Goal: Task Accomplishment & Management: Complete application form

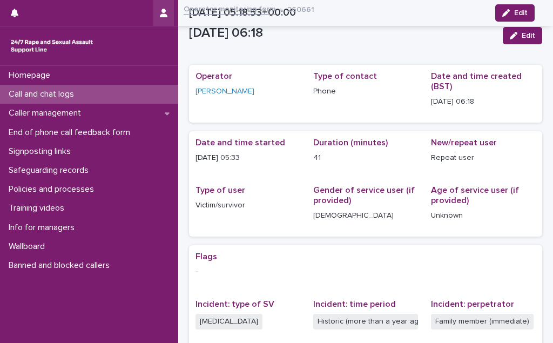
scroll to position [238, 0]
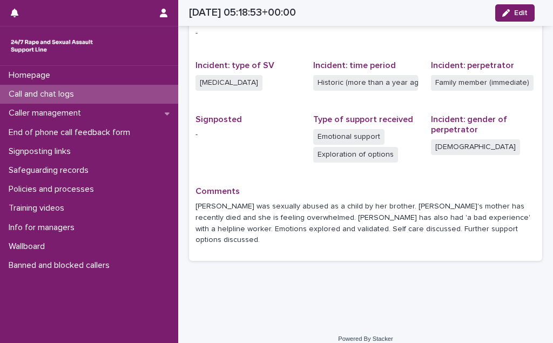
click at [59, 97] on p "Call and chat logs" at bounding box center [43, 94] width 78 height 10
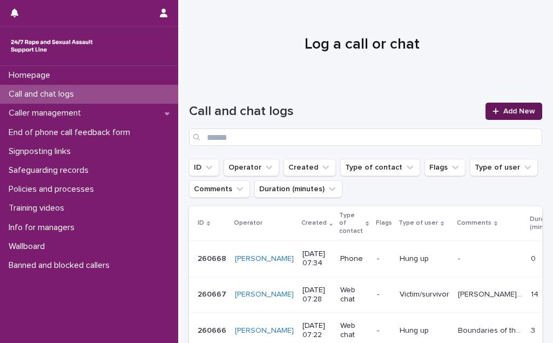
click at [507, 112] on span "Add New" at bounding box center [519, 111] width 32 height 8
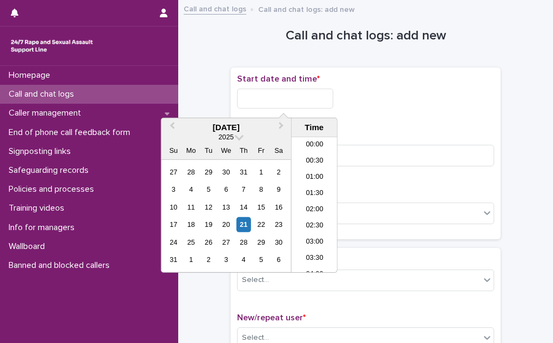
click at [271, 91] on input "text" at bounding box center [285, 98] width 96 height 20
click at [316, 164] on li "06:30" at bounding box center [314, 172] width 46 height 16
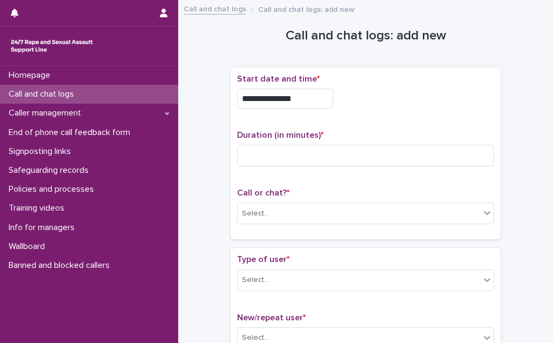
click at [299, 100] on input "**********" at bounding box center [285, 98] width 96 height 20
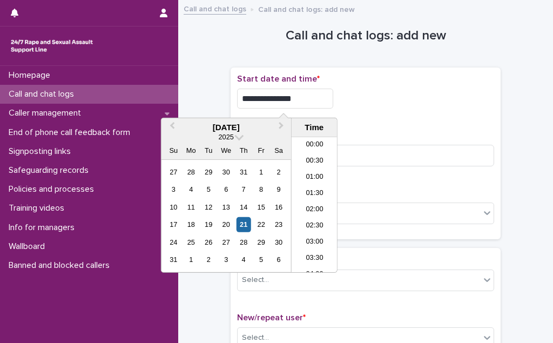
scroll to position [151, 0]
type input "**********"
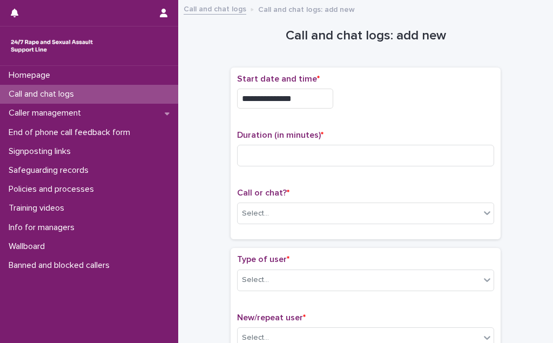
click at [434, 121] on div "**********" at bounding box center [365, 153] width 257 height 159
click at [338, 161] on input at bounding box center [365, 156] width 257 height 22
type input "**"
click at [305, 215] on div "Select..." at bounding box center [358, 213] width 242 height 18
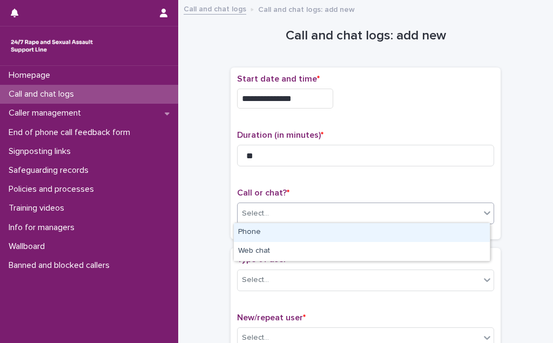
click at [302, 229] on div "Phone" at bounding box center [362, 232] width 256 height 19
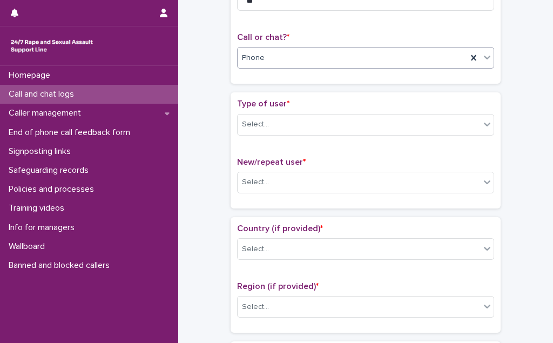
scroll to position [196, 0]
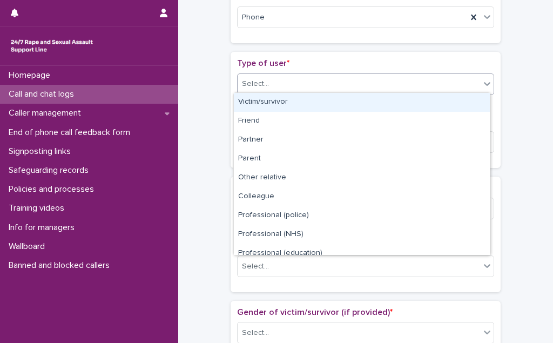
click at [296, 90] on div "Select..." at bounding box center [358, 84] width 242 height 18
click at [292, 108] on div "Victim/survivor" at bounding box center [362, 102] width 256 height 19
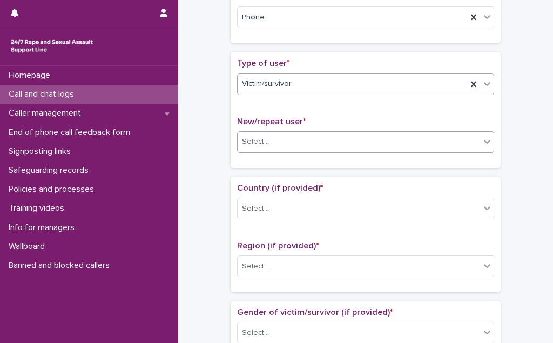
click at [287, 138] on div "Select..." at bounding box center [358, 142] width 242 height 18
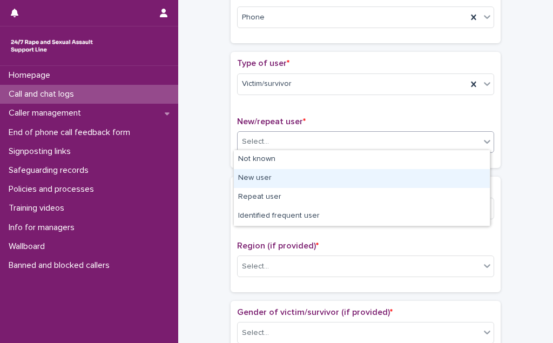
click at [281, 179] on div "New user" at bounding box center [362, 178] width 256 height 19
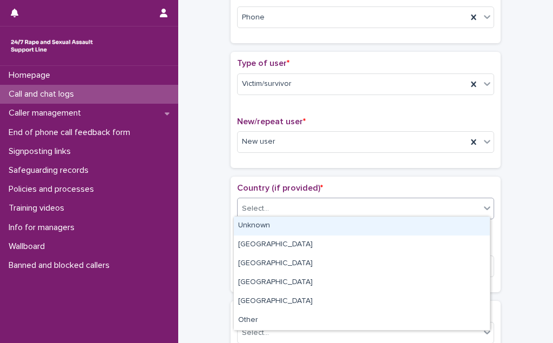
click at [273, 210] on div "Select..." at bounding box center [358, 209] width 242 height 18
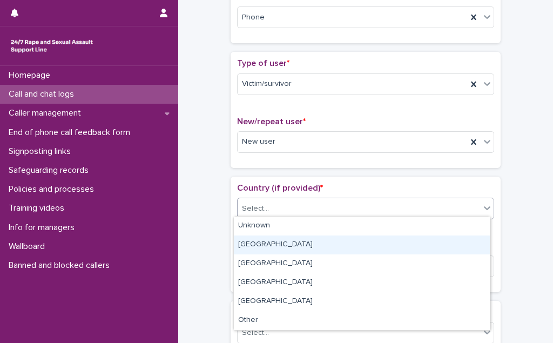
click at [270, 244] on div "[GEOGRAPHIC_DATA]" at bounding box center [362, 244] width 256 height 19
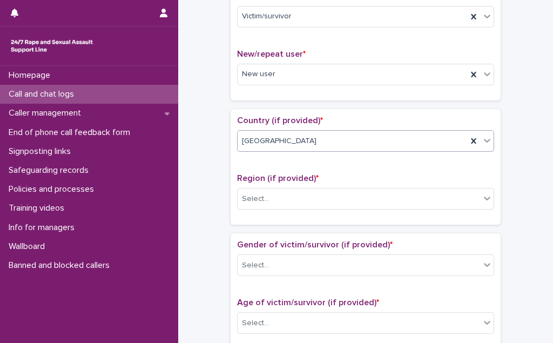
scroll to position [294, 0]
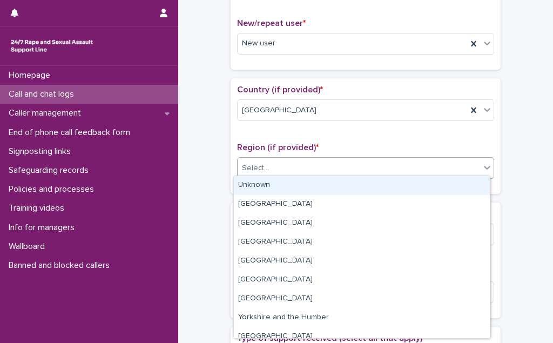
click at [311, 159] on div "Select..." at bounding box center [358, 168] width 242 height 18
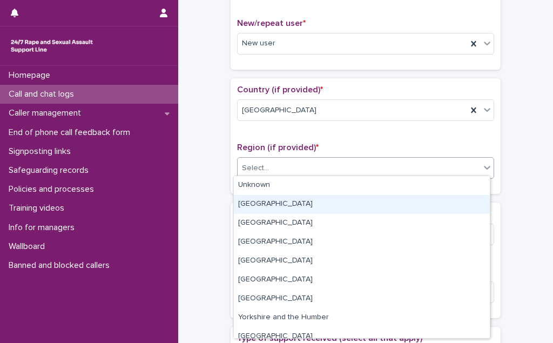
click at [300, 206] on div "[GEOGRAPHIC_DATA]" at bounding box center [362, 204] width 256 height 19
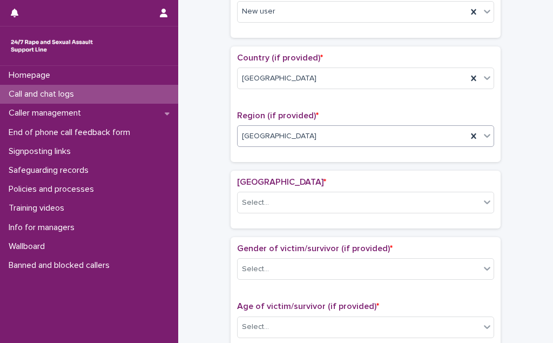
scroll to position [425, 0]
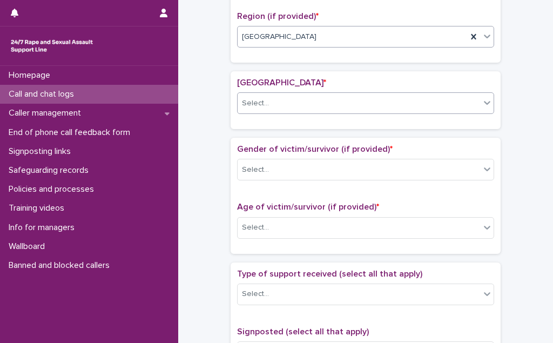
click at [320, 104] on div "Select..." at bounding box center [358, 103] width 242 height 18
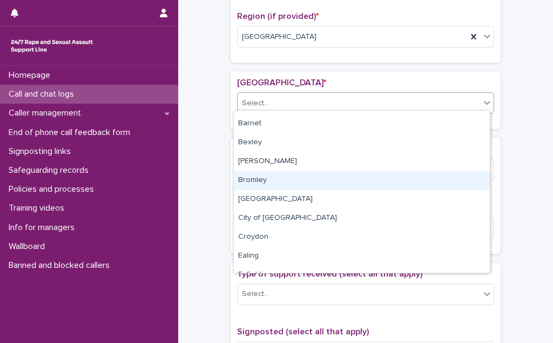
scroll to position [49, 0]
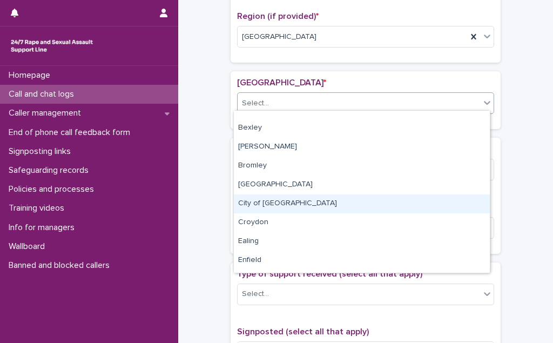
click at [318, 207] on div "City of [GEOGRAPHIC_DATA]" at bounding box center [362, 203] width 256 height 19
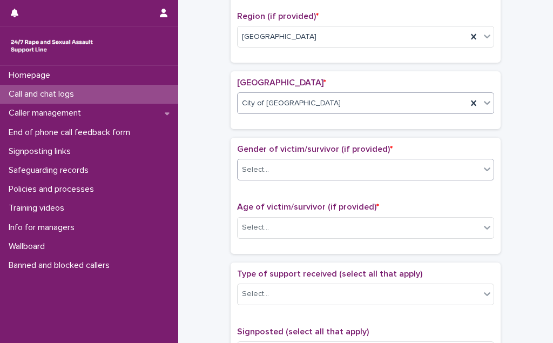
click at [320, 163] on div "Select..." at bounding box center [358, 170] width 242 height 18
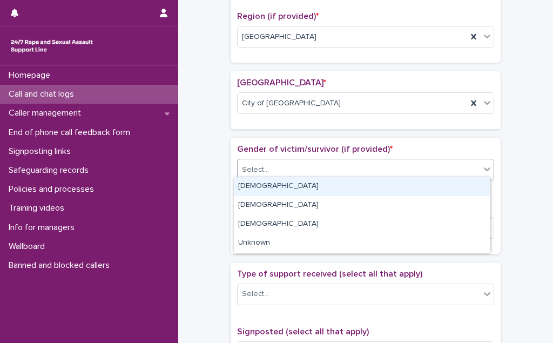
click at [316, 187] on div "[DEMOGRAPHIC_DATA]" at bounding box center [362, 186] width 256 height 19
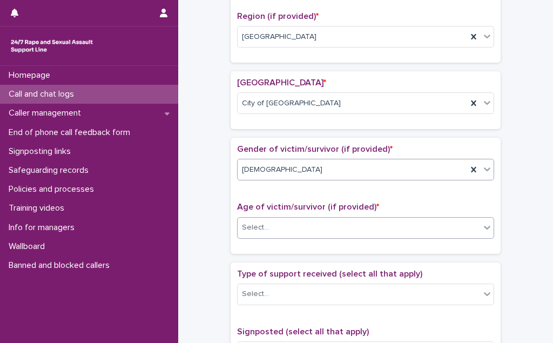
click at [309, 223] on div "Select..." at bounding box center [358, 228] width 242 height 18
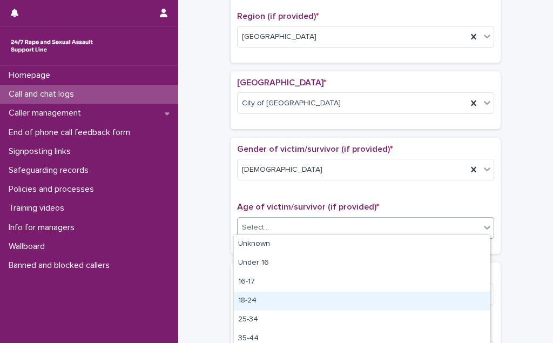
click at [311, 300] on div "18-24" at bounding box center [362, 300] width 256 height 19
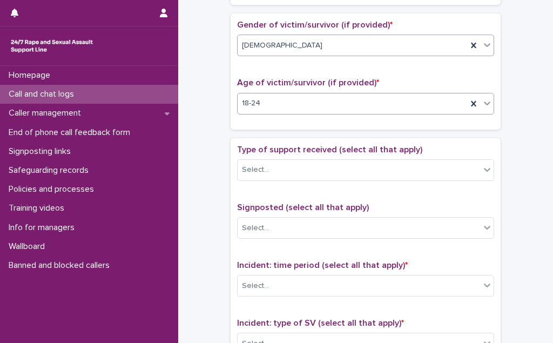
scroll to position [572, 0]
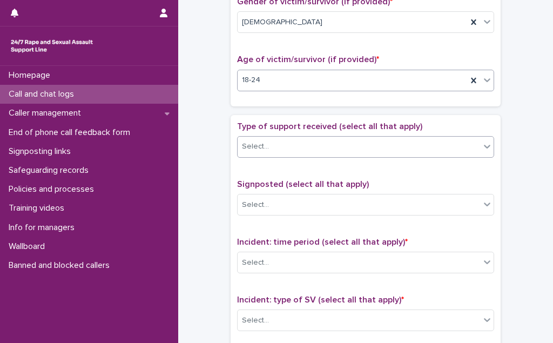
click at [355, 146] on div "Select..." at bounding box center [358, 147] width 242 height 18
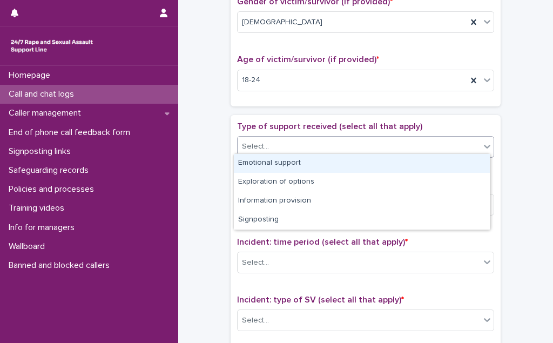
click at [352, 157] on div "Emotional support" at bounding box center [362, 163] width 256 height 19
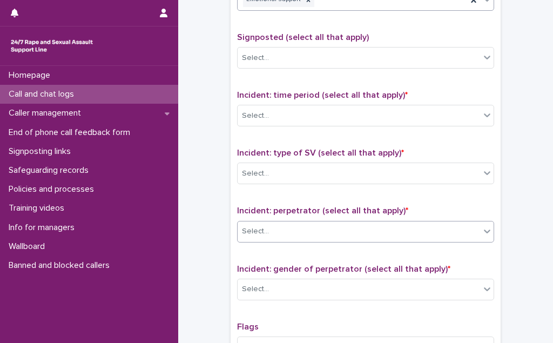
scroll to position [768, 0]
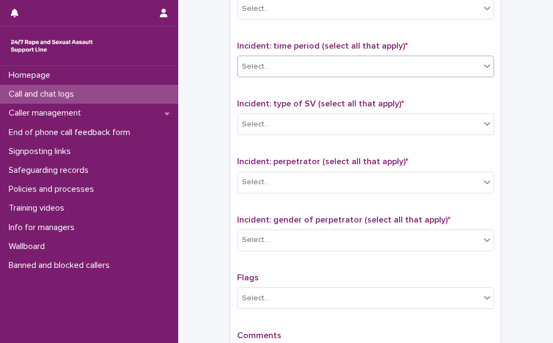
click at [344, 58] on div "Select..." at bounding box center [358, 67] width 242 height 18
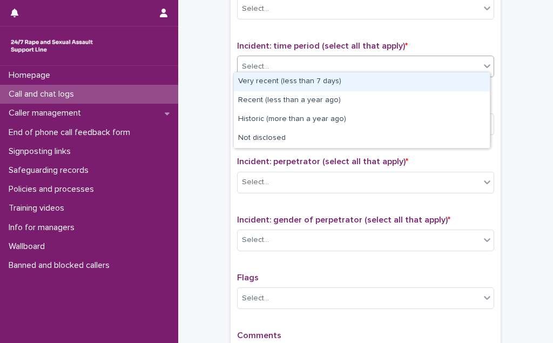
click at [339, 85] on div "Very recent (less than 7 days)" at bounding box center [362, 81] width 256 height 19
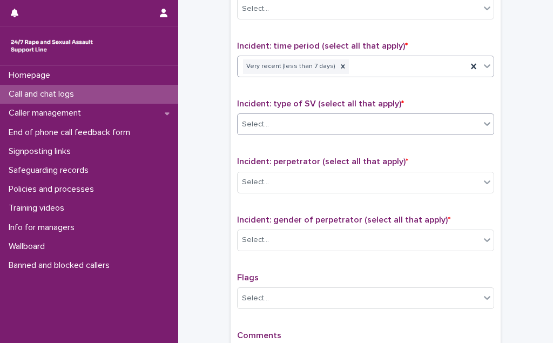
click at [325, 115] on div "Select..." at bounding box center [358, 124] width 242 height 18
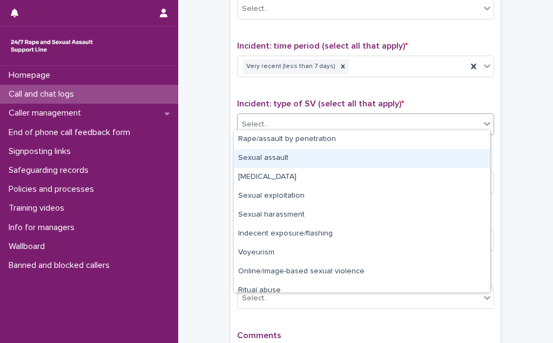
click at [326, 155] on div "Sexual assault" at bounding box center [362, 158] width 256 height 19
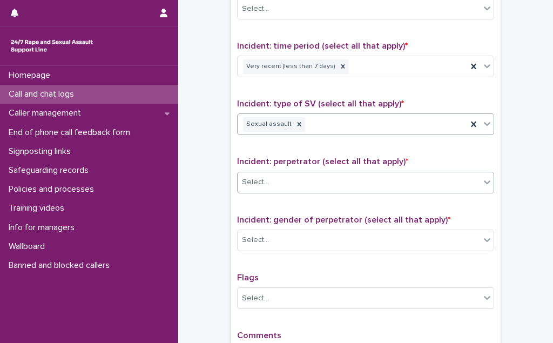
click at [326, 180] on div "Select..." at bounding box center [358, 182] width 242 height 18
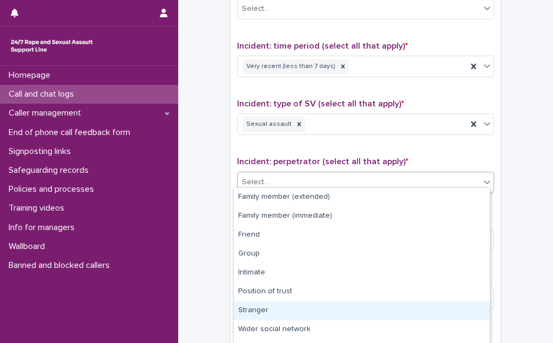
click at [334, 305] on div "Stranger" at bounding box center [362, 310] width 256 height 19
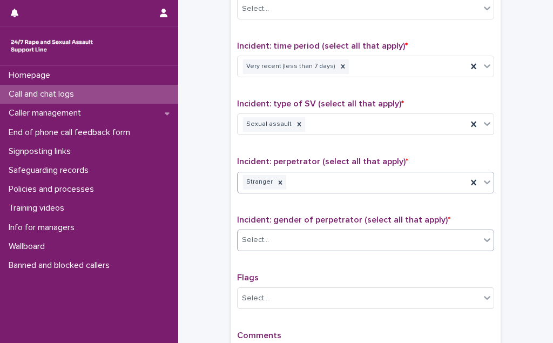
click at [332, 231] on div "Select..." at bounding box center [358, 240] width 242 height 18
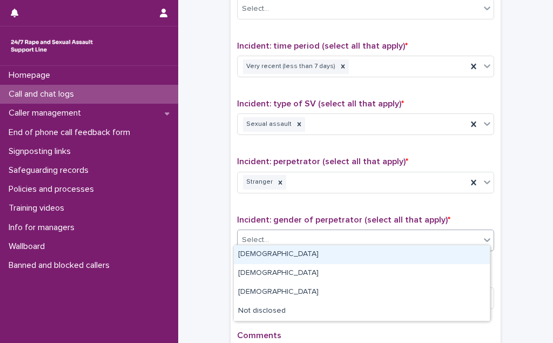
click at [331, 245] on div "[DEMOGRAPHIC_DATA]" at bounding box center [362, 254] width 256 height 19
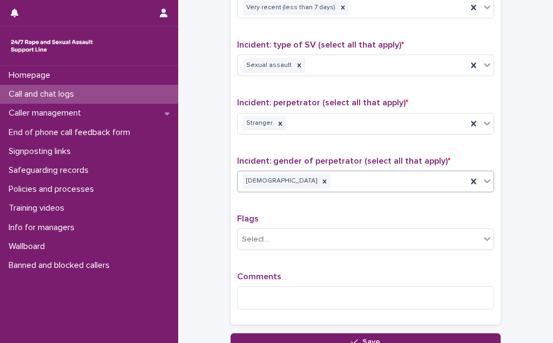
scroll to position [913, 0]
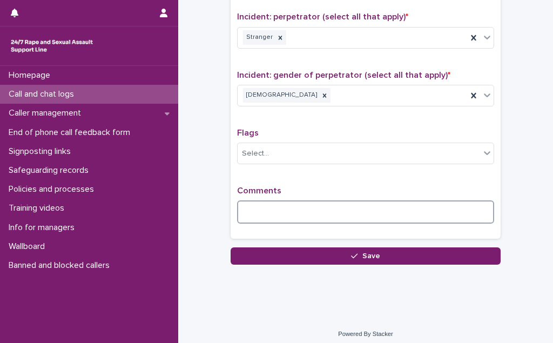
click at [264, 202] on textarea at bounding box center [365, 211] width 257 height 23
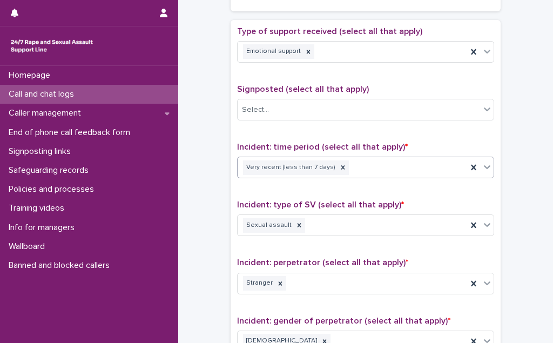
scroll to position [940, 0]
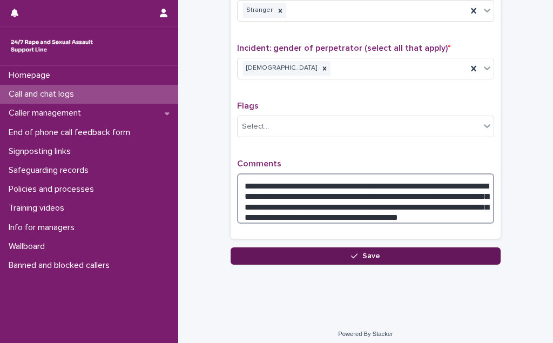
type textarea "**********"
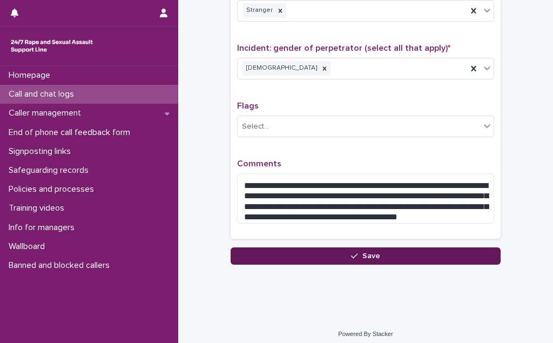
click at [381, 247] on button "Save" at bounding box center [365, 255] width 270 height 17
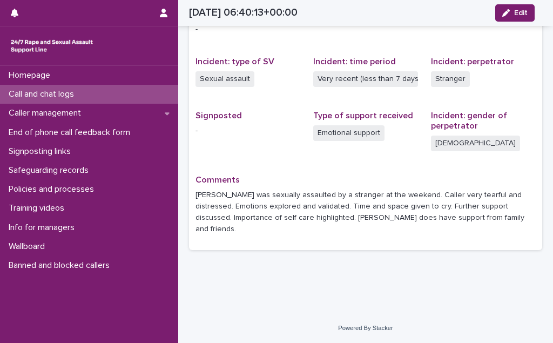
scroll to position [231, 0]
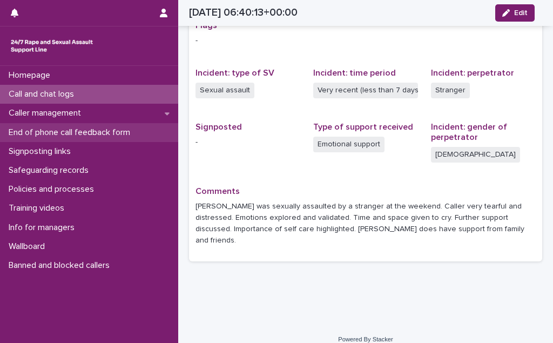
click at [38, 129] on p "End of phone call feedback form" at bounding box center [71, 132] width 134 height 10
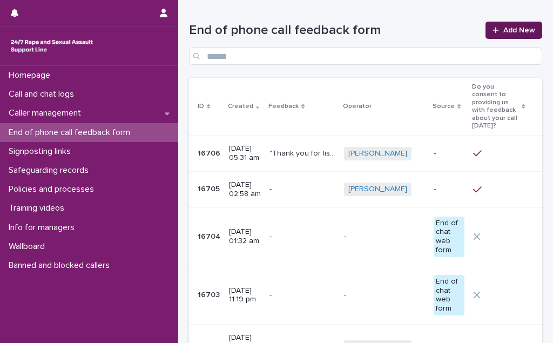
click at [502, 25] on link "Add New" at bounding box center [513, 30] width 57 height 17
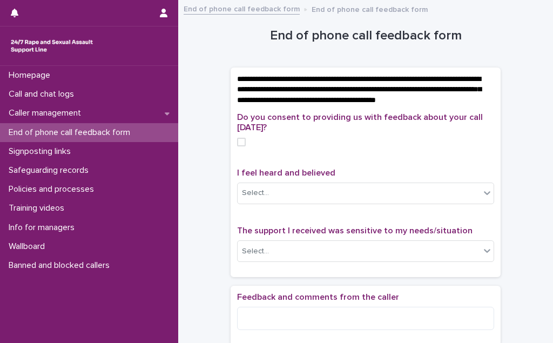
click at [237, 146] on span at bounding box center [241, 142] width 9 height 9
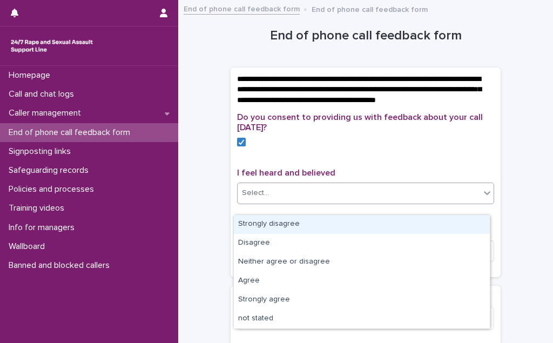
click at [271, 202] on div "Select..." at bounding box center [358, 193] width 242 height 18
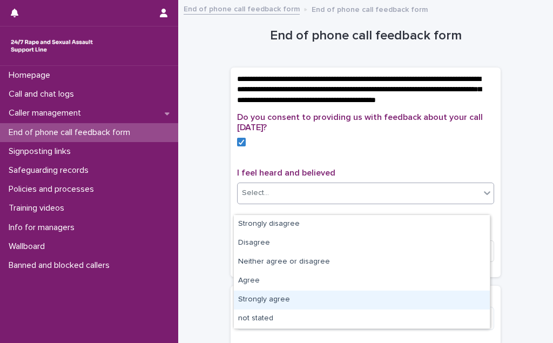
click at [298, 302] on div "Strongly agree" at bounding box center [362, 299] width 256 height 19
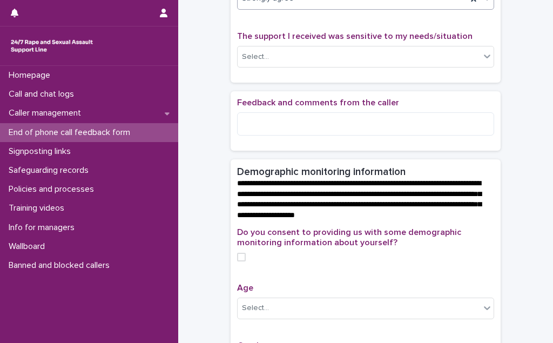
scroll to position [196, 0]
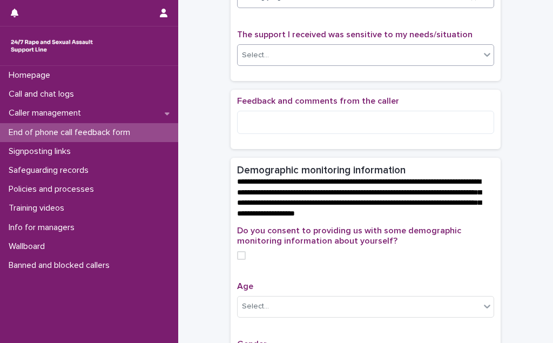
click at [331, 61] on div "Select..." at bounding box center [358, 55] width 242 height 18
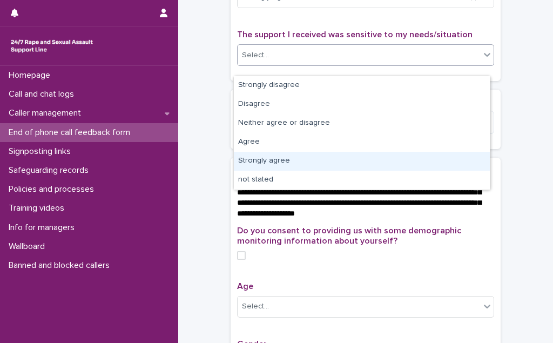
click at [331, 160] on div "Strongly agree" at bounding box center [362, 161] width 256 height 19
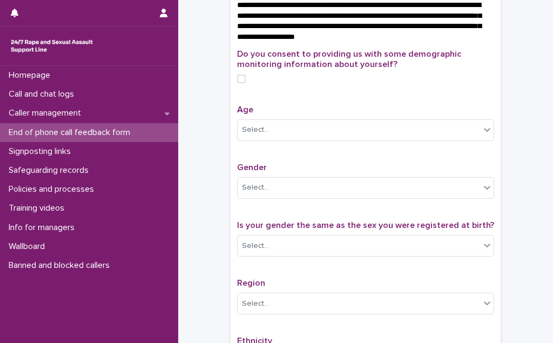
scroll to position [392, 0]
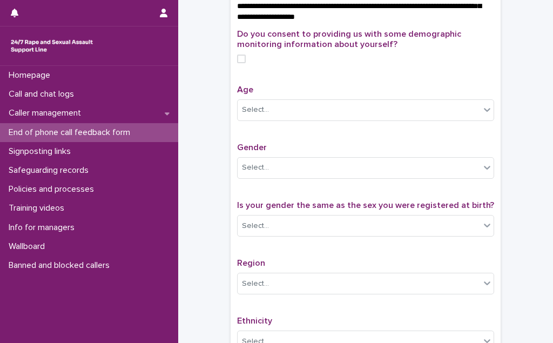
click at [238, 63] on span at bounding box center [241, 58] width 9 height 9
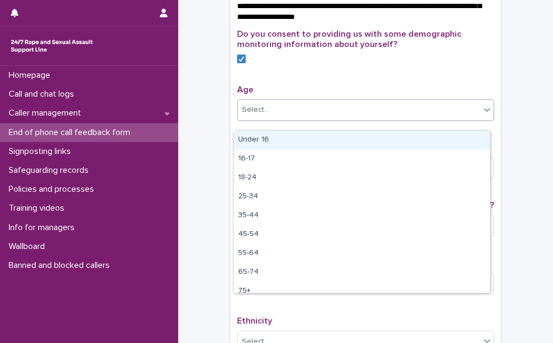
click at [269, 119] on div "Select..." at bounding box center [358, 110] width 242 height 18
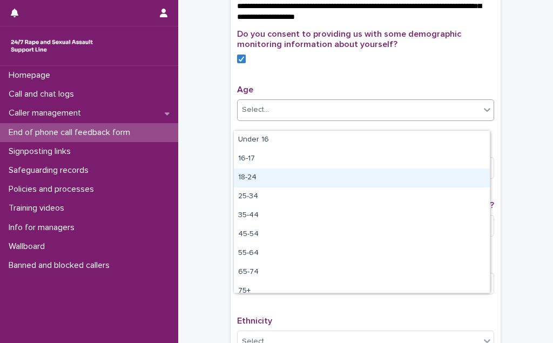
click at [288, 178] on div "18-24" at bounding box center [362, 177] width 256 height 19
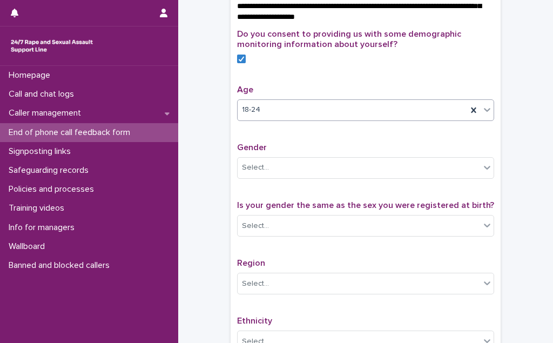
click at [288, 176] on div "Select..." at bounding box center [358, 168] width 242 height 18
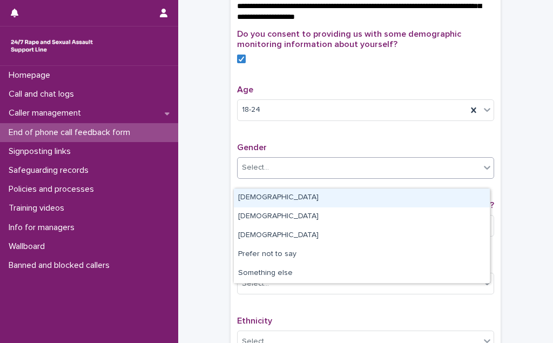
click at [288, 197] on div "[DEMOGRAPHIC_DATA]" at bounding box center [362, 197] width 256 height 19
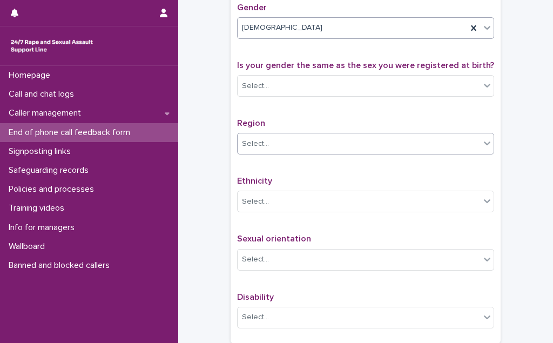
scroll to position [540, 0]
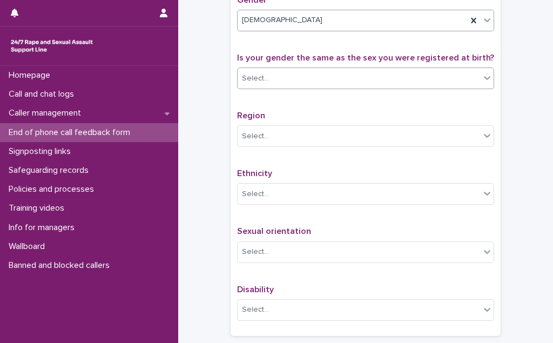
click at [299, 87] on div "Select..." at bounding box center [358, 79] width 242 height 18
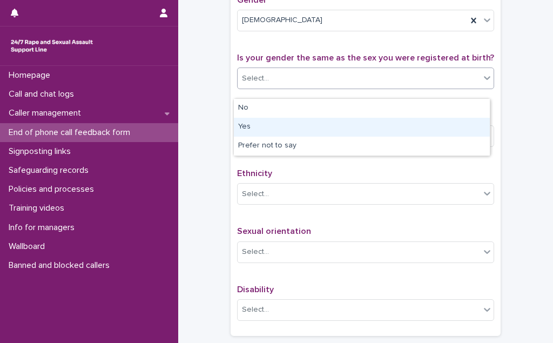
click at [297, 126] on div "Yes" at bounding box center [362, 127] width 256 height 19
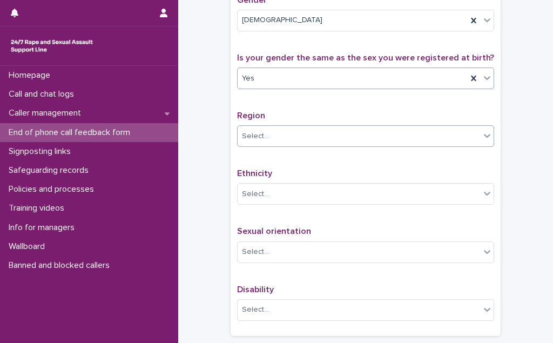
click at [296, 138] on div "Select..." at bounding box center [358, 136] width 242 height 18
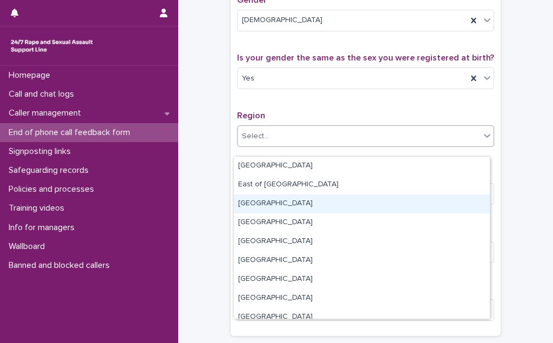
click at [299, 198] on div "[GEOGRAPHIC_DATA]" at bounding box center [362, 203] width 256 height 19
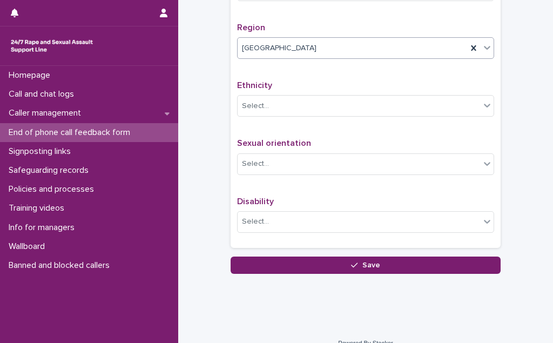
scroll to position [651, 0]
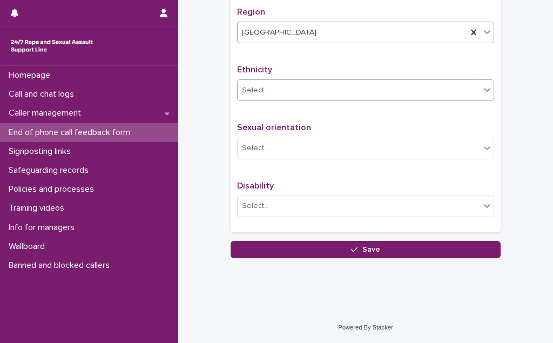
click at [311, 94] on div "Select..." at bounding box center [358, 90] width 242 height 18
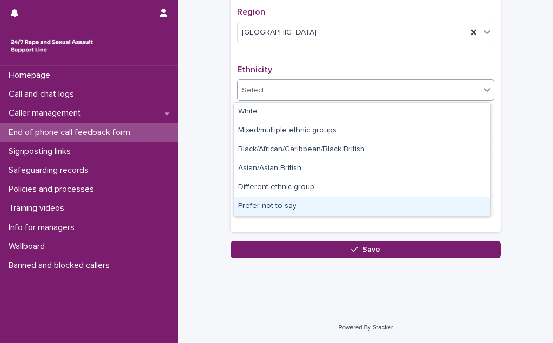
click at [308, 206] on div "Prefer not to say" at bounding box center [362, 206] width 256 height 19
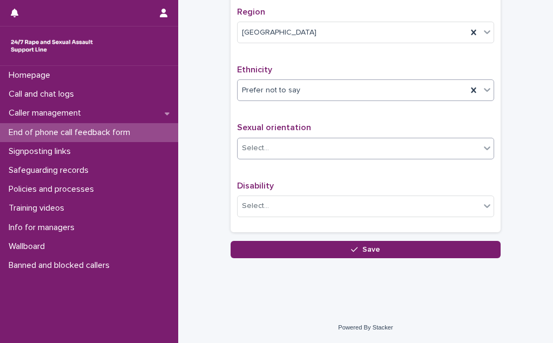
click at [306, 147] on div "Select..." at bounding box center [358, 148] width 242 height 18
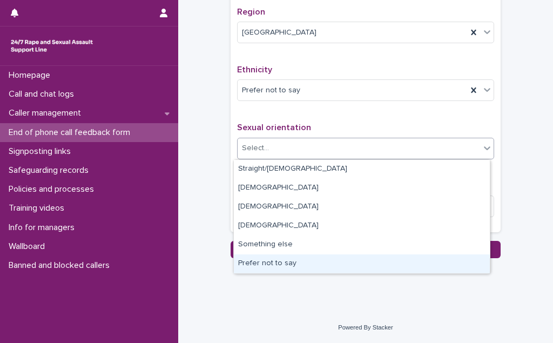
click at [301, 263] on div "Prefer not to say" at bounding box center [362, 263] width 256 height 19
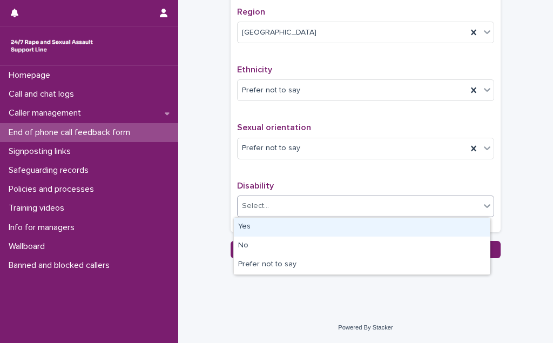
click at [304, 202] on div "Select..." at bounding box center [358, 206] width 242 height 18
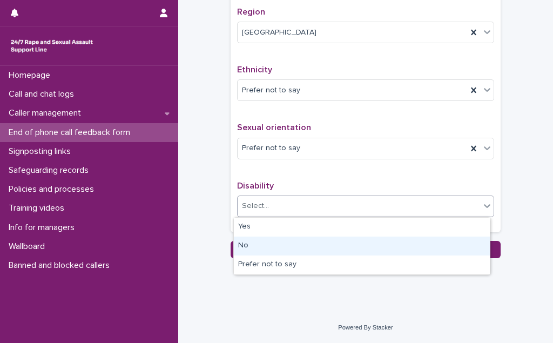
click at [293, 243] on div "No" at bounding box center [362, 245] width 256 height 19
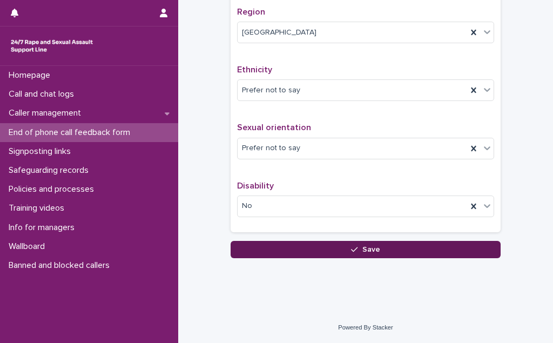
click at [296, 248] on button "Save" at bounding box center [365, 249] width 270 height 17
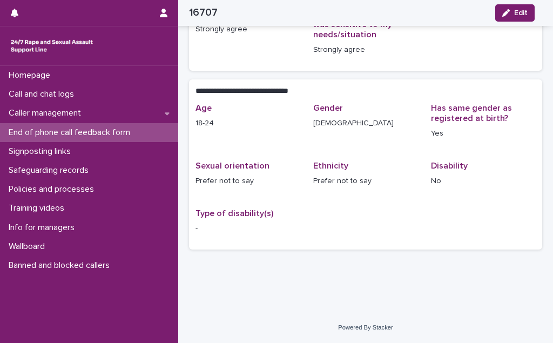
scroll to position [165, 0]
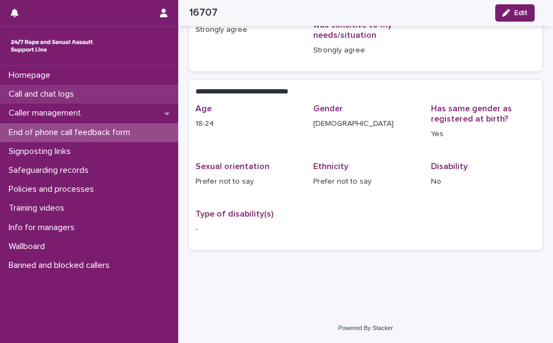
click at [67, 94] on p "Call and chat logs" at bounding box center [43, 94] width 78 height 10
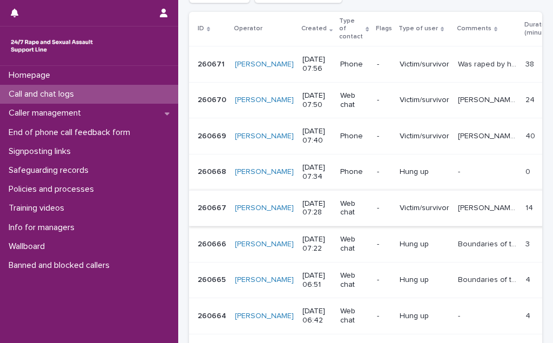
scroll to position [245, 0]
